Goal: Task Accomplishment & Management: Use online tool/utility

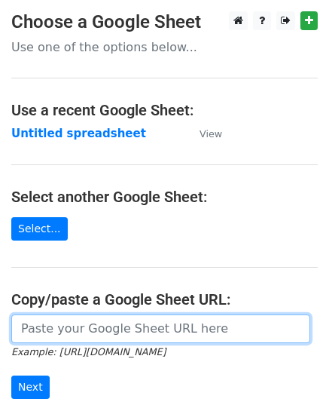
click at [100, 325] on input "url" at bounding box center [160, 328] width 299 height 29
paste input "[URL][DOMAIN_NAME]"
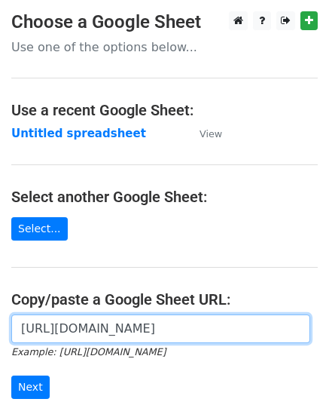
scroll to position [0, 328]
type input "[URL][DOMAIN_NAME]"
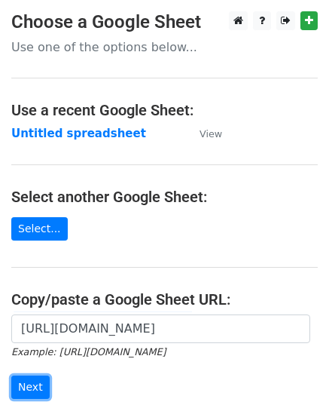
scroll to position [0, 0]
click at [35, 382] on input "Next" at bounding box center [30, 386] width 38 height 23
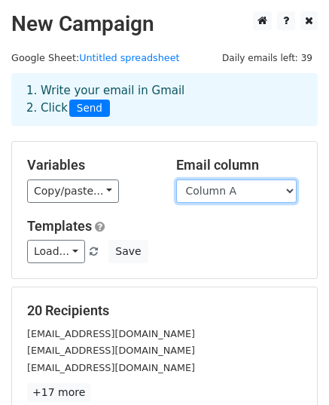
click at [219, 191] on select "Column A" at bounding box center [236, 190] width 121 height 23
click at [176, 179] on select "Column A" at bounding box center [236, 190] width 121 height 23
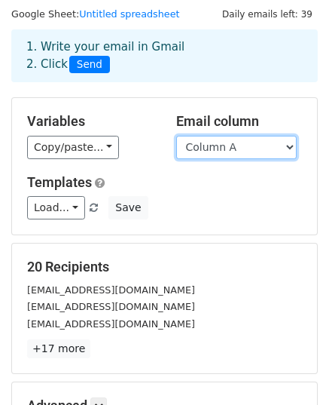
scroll to position [75, 0]
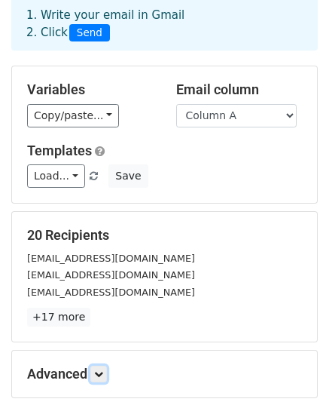
click at [107, 379] on link at bounding box center [98, 374] width 17 height 17
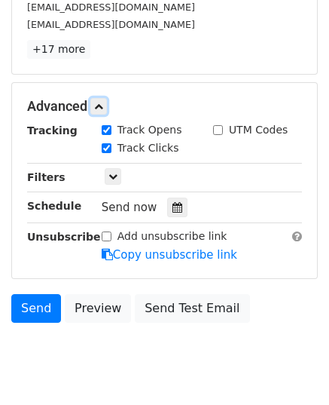
scroll to position [384, 0]
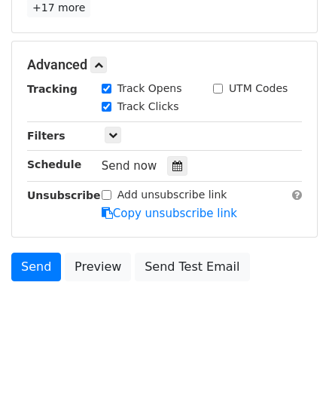
click at [173, 161] on icon at bounding box center [178, 166] width 10 height 11
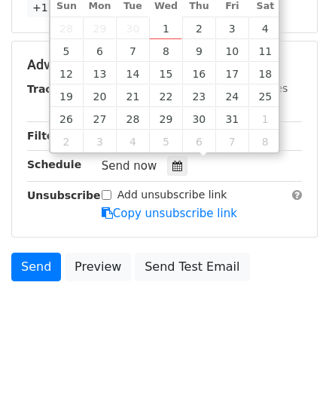
type input "2025-10-02 12:00"
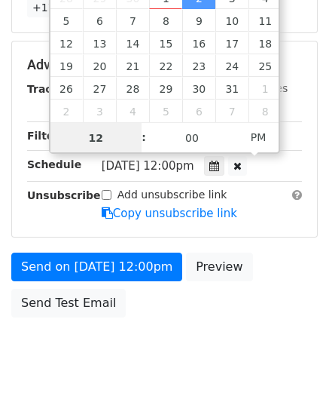
scroll to position [0, 0]
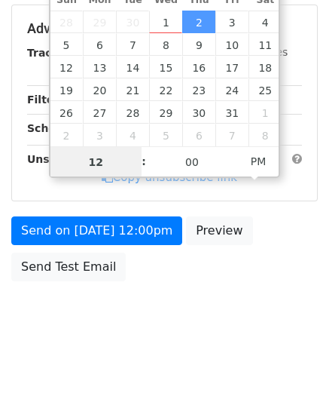
click at [115, 160] on input "12" at bounding box center [97, 162] width 92 height 30
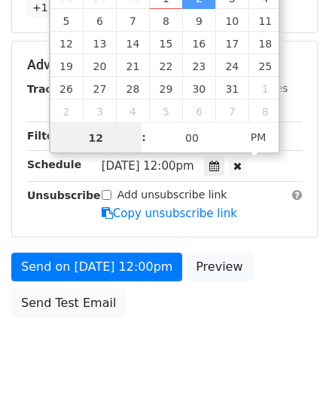
type input "1"
type input "98"
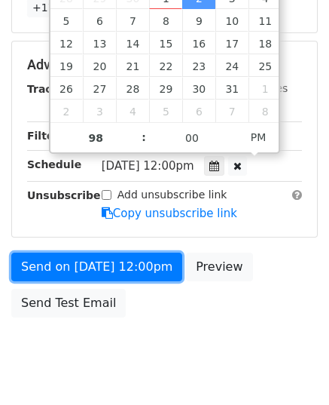
type input "2025-10-02 14:00"
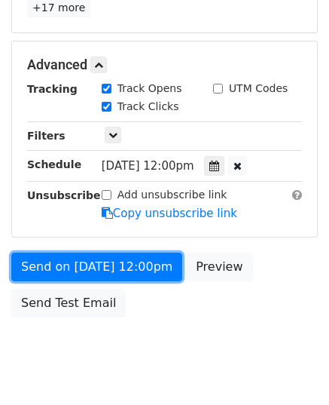
click at [84, 262] on link "Send on Oct 2 at 12:00pm" at bounding box center [96, 267] width 171 height 29
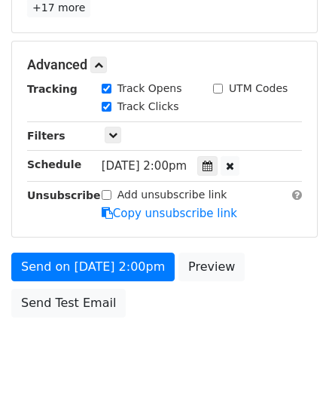
scroll to position [360, 0]
